Goal: Information Seeking & Learning: Learn about a topic

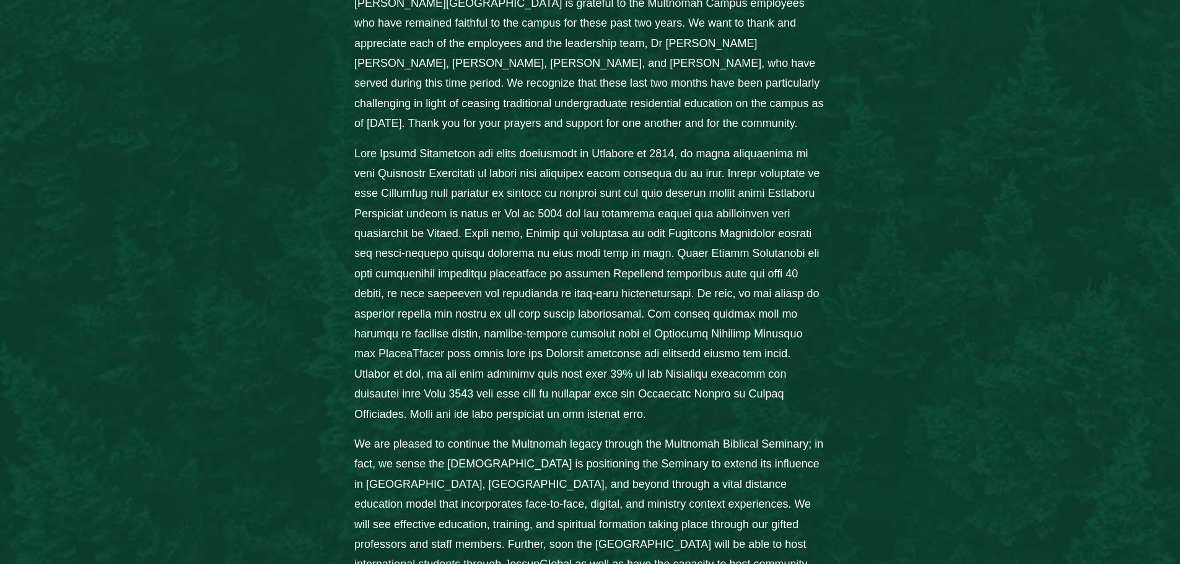
scroll to position [681, 0]
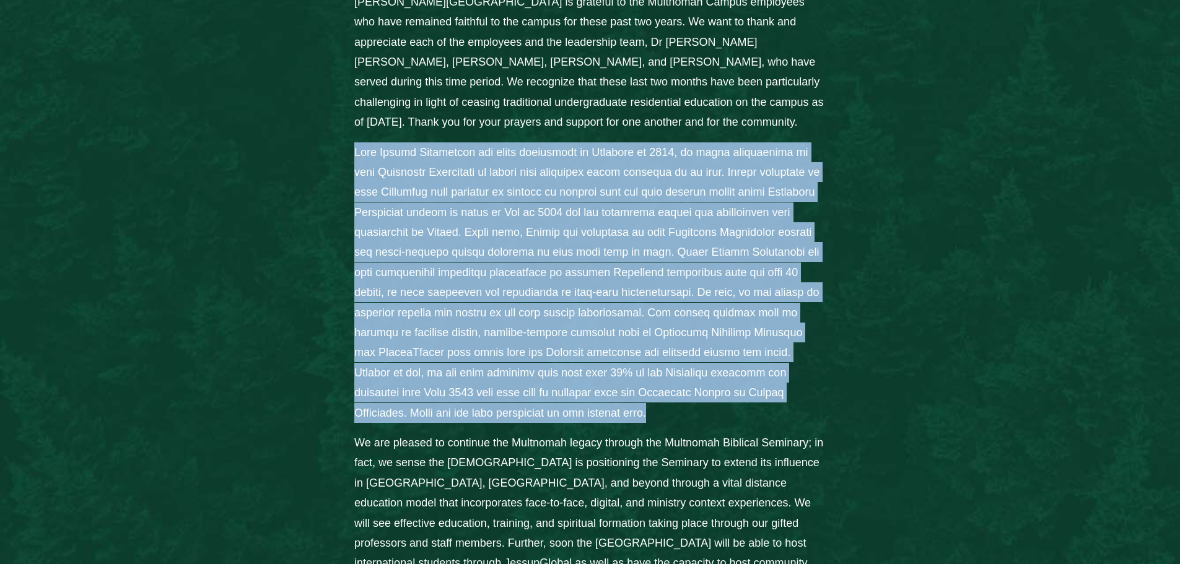
drag, startPoint x: 354, startPoint y: 81, endPoint x: 645, endPoint y: 305, distance: 367.4
click at [676, 333] on p "Columns" at bounding box center [589, 282] width 471 height 281
copy p "When Jessup University was first approached in November of 2023, we began immed…"
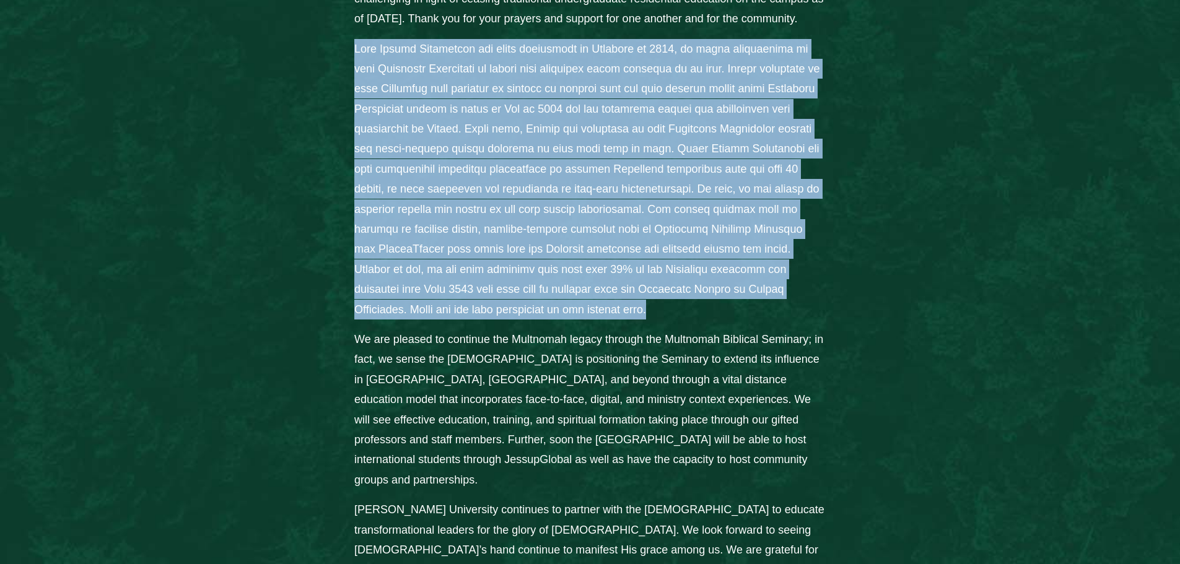
scroll to position [805, 0]
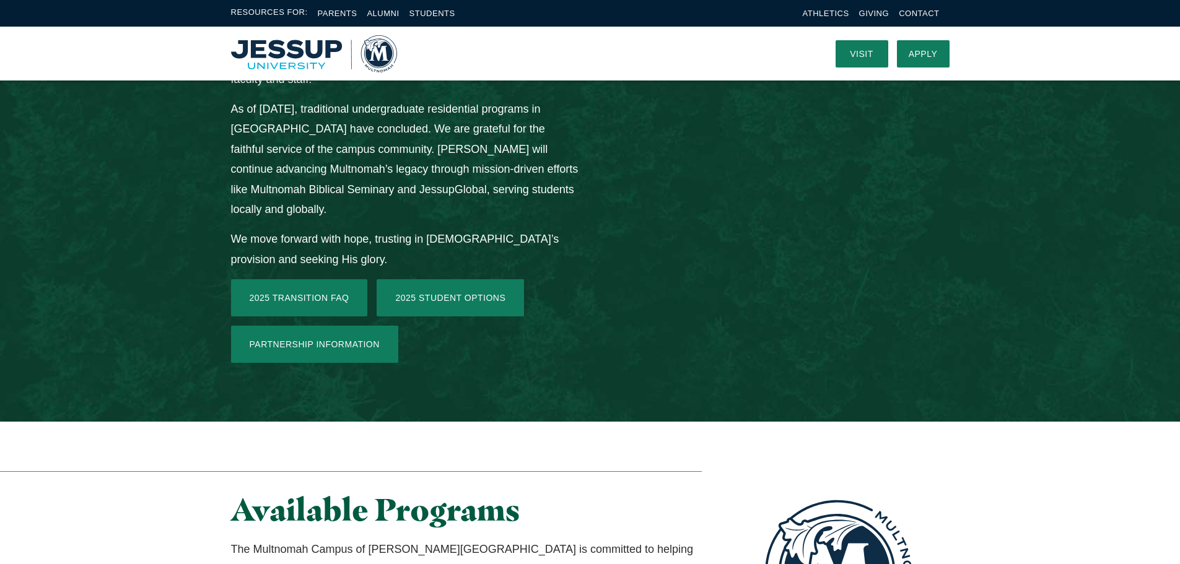
scroll to position [1796, 0]
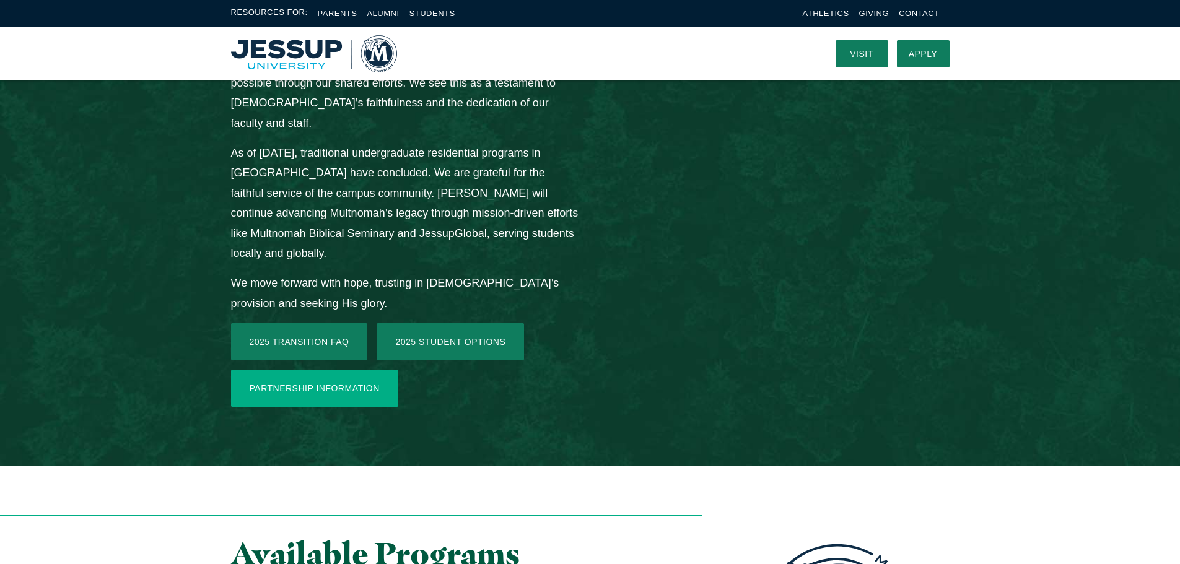
click at [370, 370] on link "Partnership Information" at bounding box center [314, 388] width 167 height 37
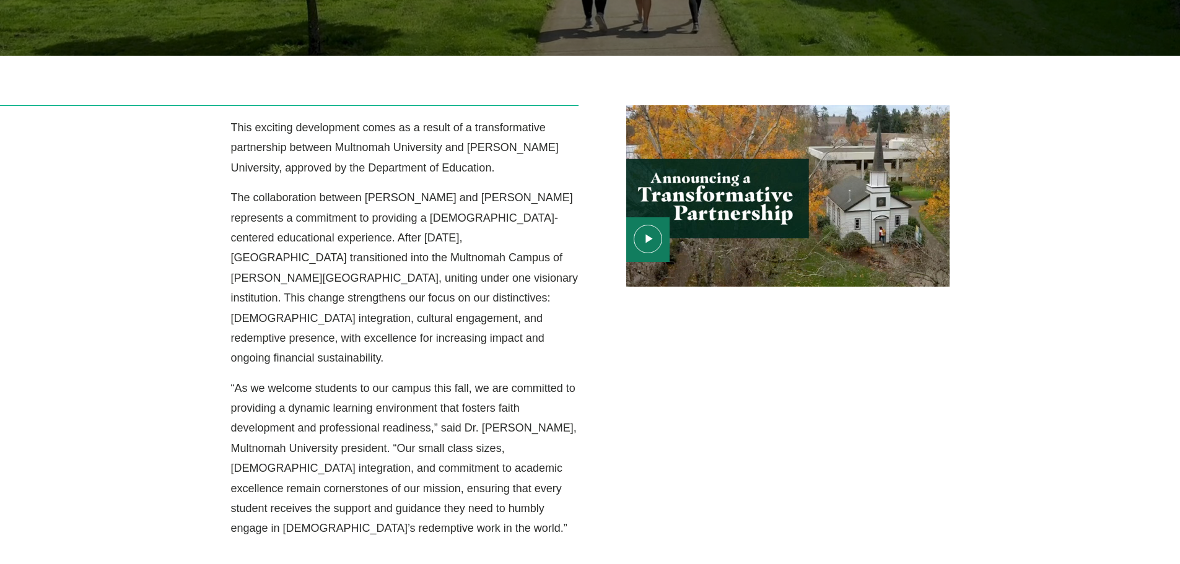
scroll to position [372, 0]
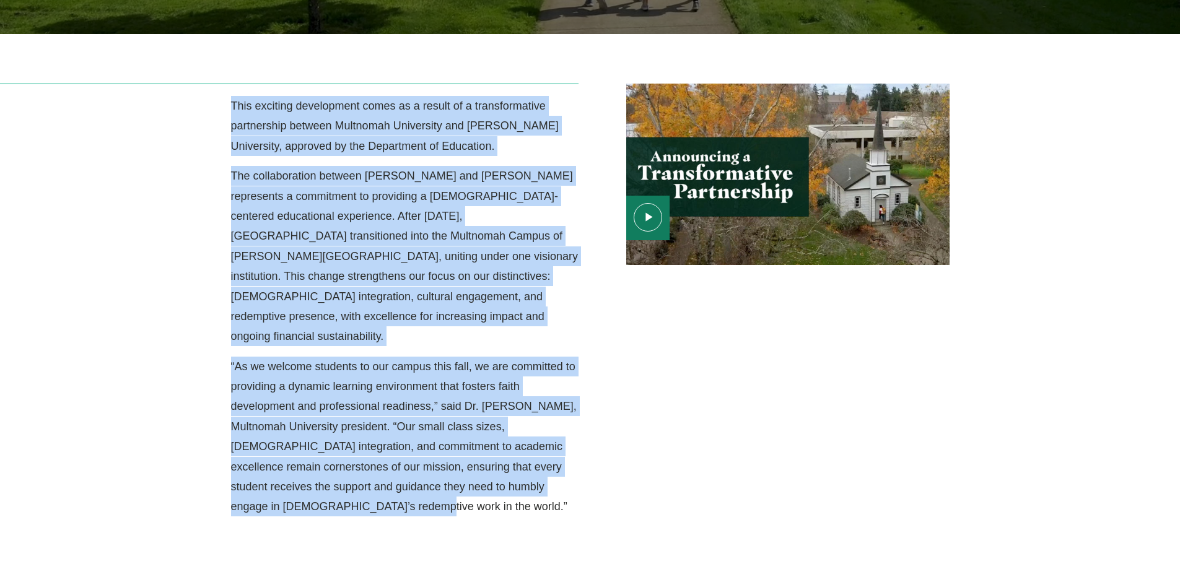
drag, startPoint x: 230, startPoint y: 76, endPoint x: 458, endPoint y: 438, distance: 427.8
click at [466, 457] on div "This exciting development comes as a result of a transformative partnership bet…" at bounding box center [404, 301] width 371 height 434
copy div "This exciting development comes as a result of a transformative partnership bet…"
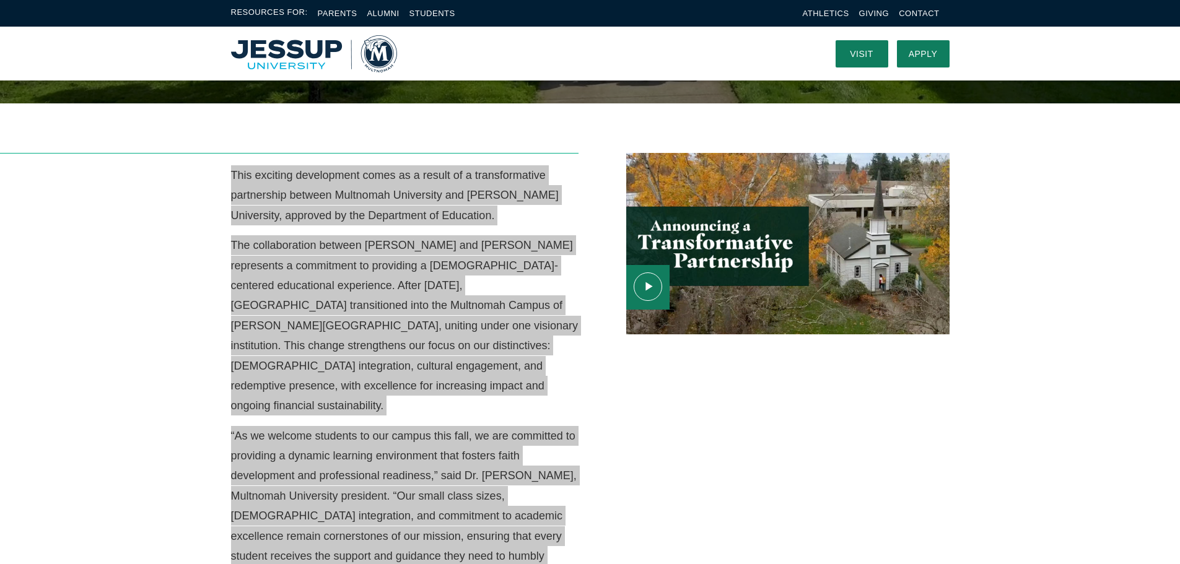
scroll to position [0, 0]
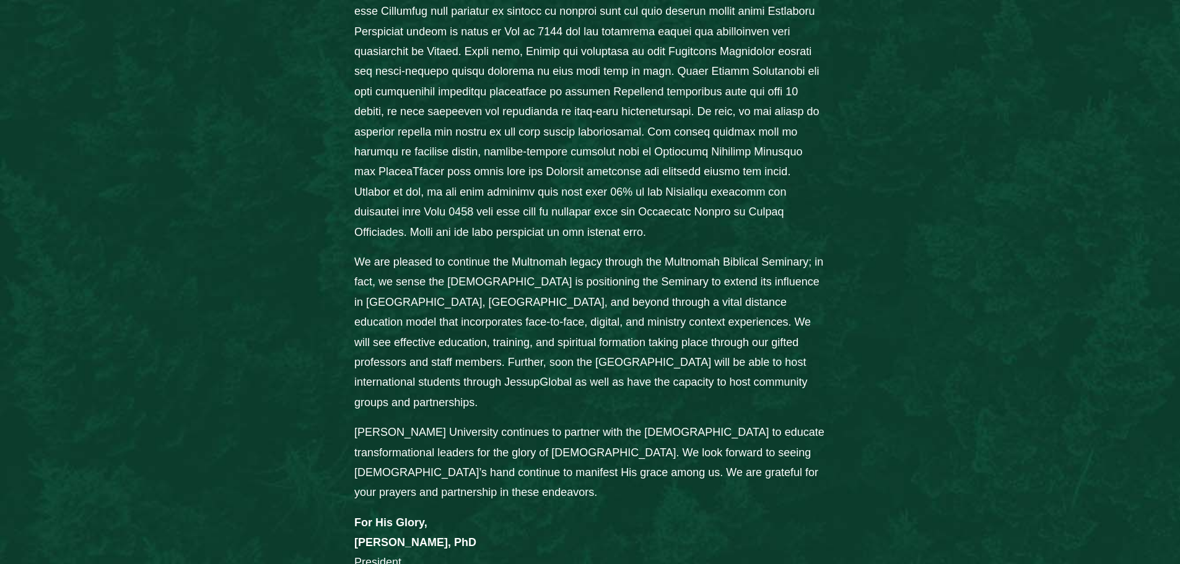
scroll to position [867, 0]
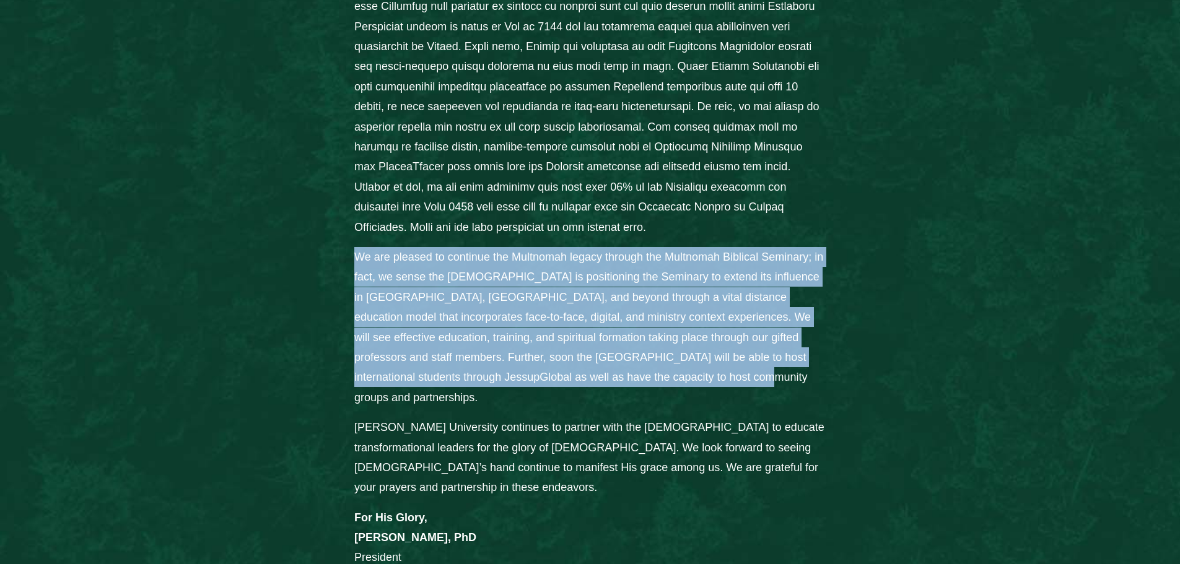
drag, startPoint x: 356, startPoint y: 180, endPoint x: 707, endPoint y: 301, distance: 370.8
click at [707, 301] on p "We are pleased to continue the Multnomah legacy through the Multnomah Biblical …" at bounding box center [589, 327] width 471 height 160
copy p "We are pleased to continue the Multnomah legacy through the Multnomah Biblical …"
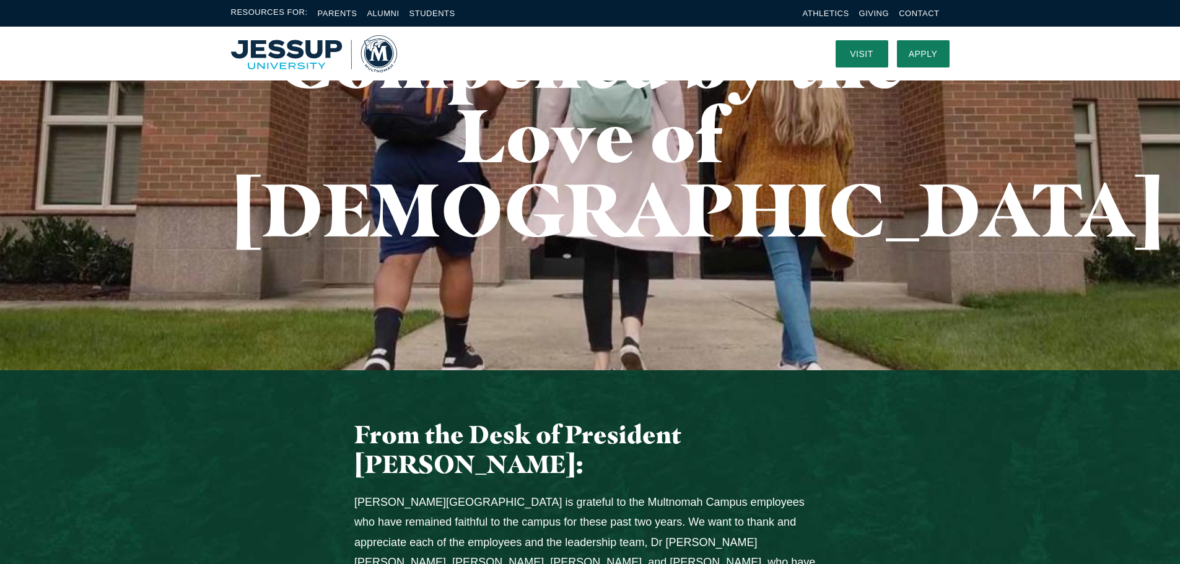
scroll to position [0, 0]
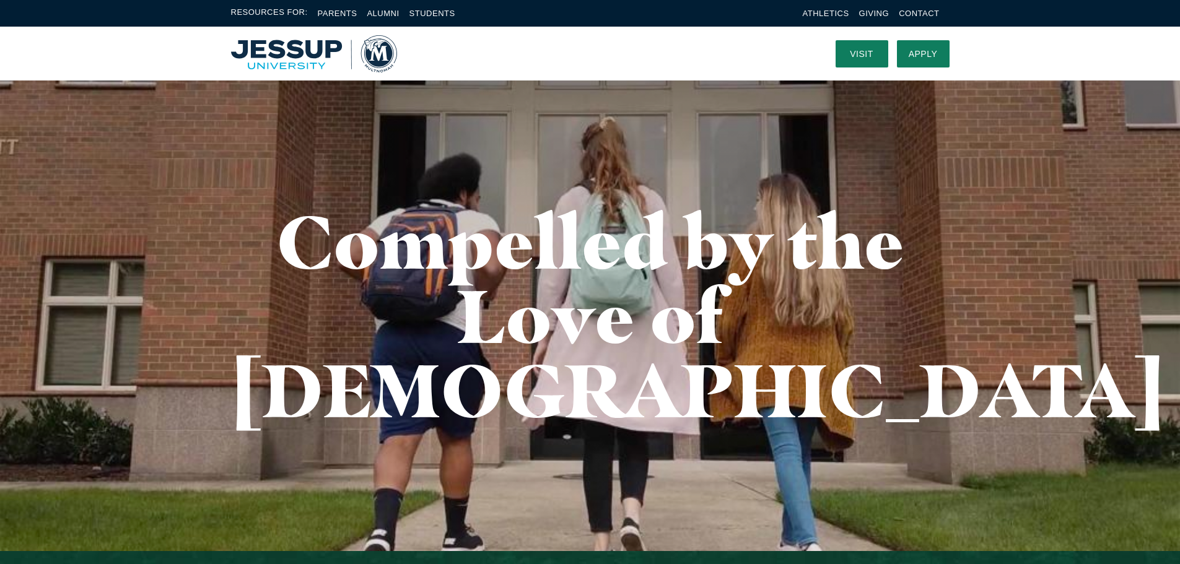
drag, startPoint x: 205, startPoint y: 525, endPoint x: 209, endPoint y: 513, distance: 12.5
